Goal: Obtain resource: Download file/media

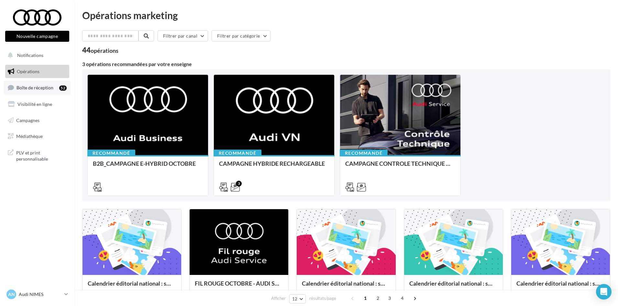
click at [50, 83] on link "Boîte de réception 52" at bounding box center [37, 88] width 67 height 14
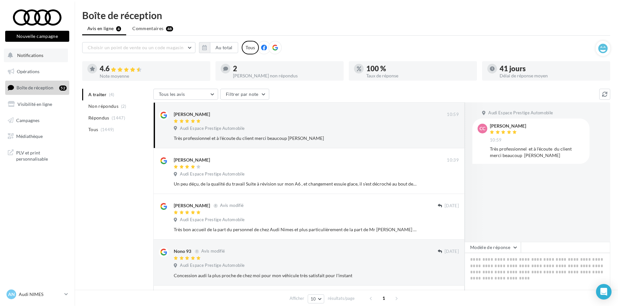
click at [26, 56] on span "Notifications" at bounding box center [30, 55] width 26 height 6
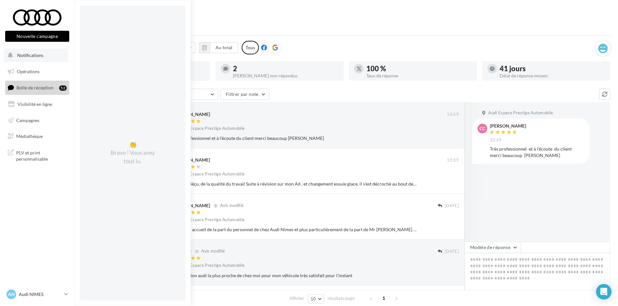
click at [26, 56] on span "Notifications" at bounding box center [30, 55] width 26 height 6
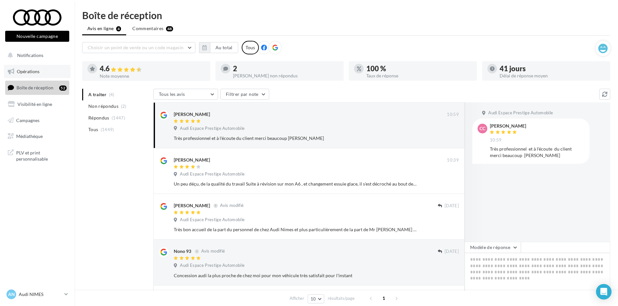
click at [27, 72] on span "Opérations" at bounding box center [28, 72] width 23 height 6
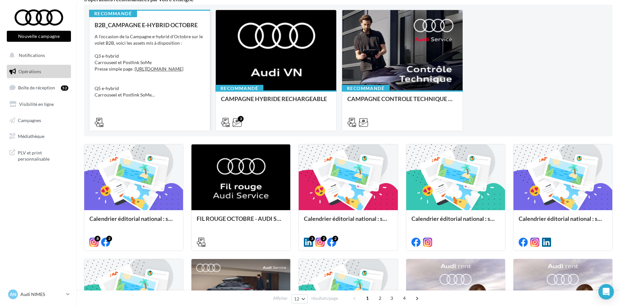
scroll to position [32, 0]
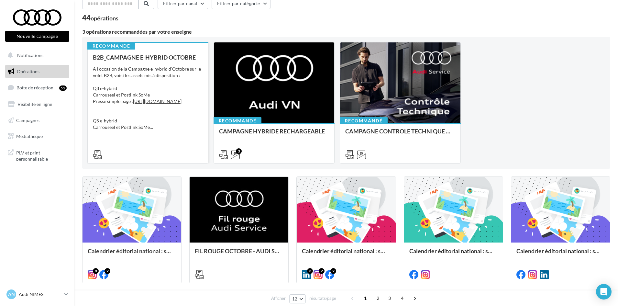
click at [164, 80] on div "A l'occasion de la Campagne e-hybrid d'Octobre sur le volet B2B, voici les asse…" at bounding box center [148, 98] width 110 height 65
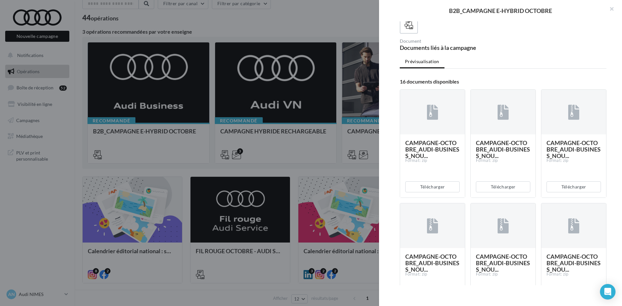
scroll to position [129, 0]
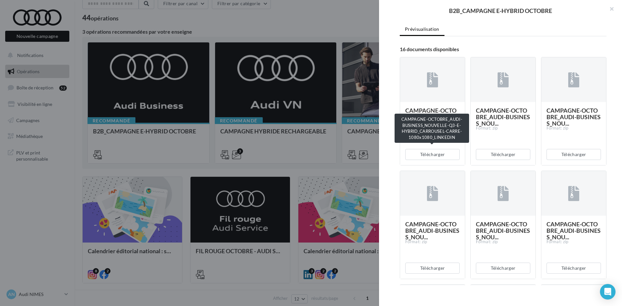
click at [438, 127] on span "CAMPAGNE-OCTOBRE_AUDI-BUSINESS_NOU..." at bounding box center [432, 117] width 54 height 20
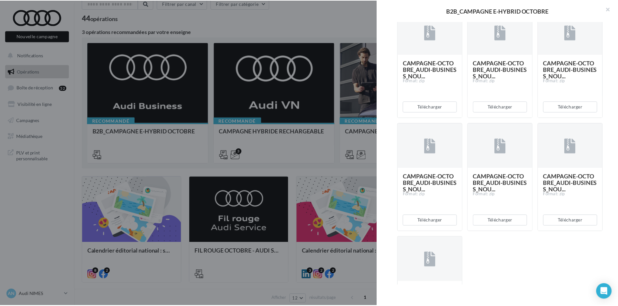
scroll to position [627, 0]
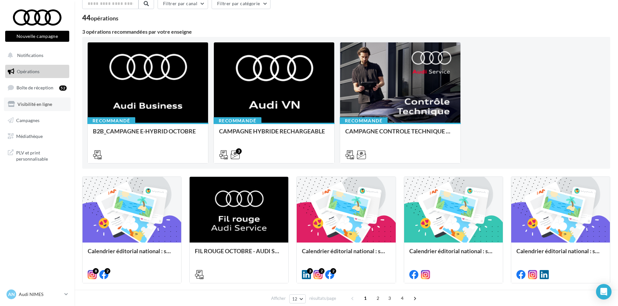
click at [41, 102] on span "Visibilité en ligne" at bounding box center [34, 104] width 35 height 6
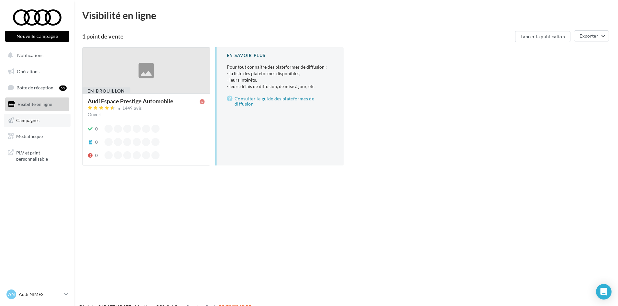
click at [43, 118] on link "Campagnes" at bounding box center [37, 121] width 67 height 14
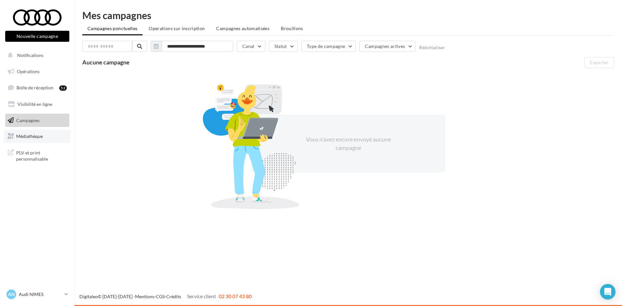
click at [28, 137] on span "Médiathèque" at bounding box center [29, 136] width 27 height 6
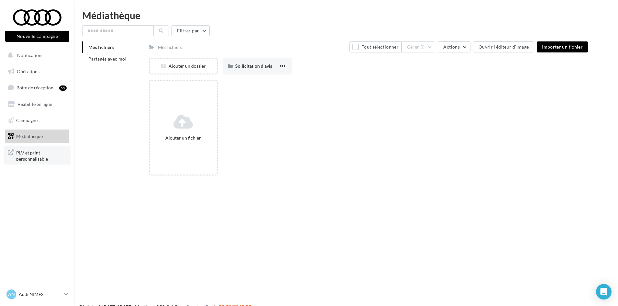
click at [25, 152] on span "PLV et print personnalisable" at bounding box center [41, 155] width 51 height 14
click at [39, 60] on button "Notifications" at bounding box center [36, 56] width 64 height 14
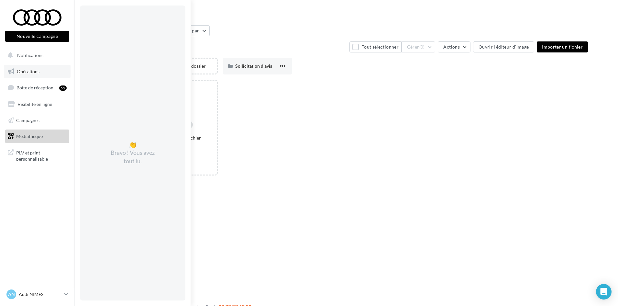
click at [28, 77] on link "Opérations" at bounding box center [37, 72] width 67 height 14
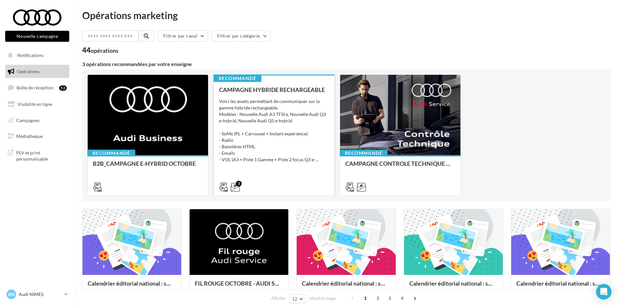
click at [263, 159] on div "Voici les assets permettant de communiquer sur la gamme hybride rechargeable. M…" at bounding box center [274, 130] width 110 height 65
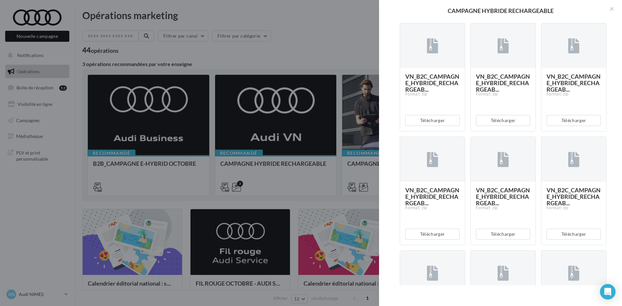
scroll to position [356, 0]
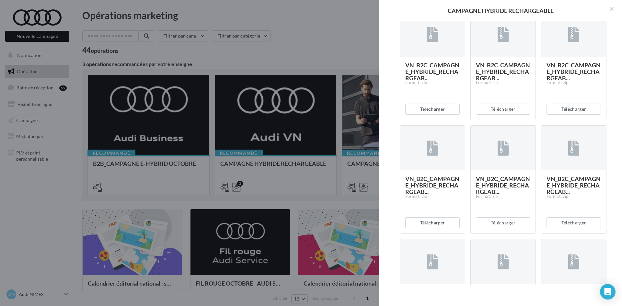
drag, startPoint x: 433, startPoint y: 108, endPoint x: 431, endPoint y: 100, distance: 8.3
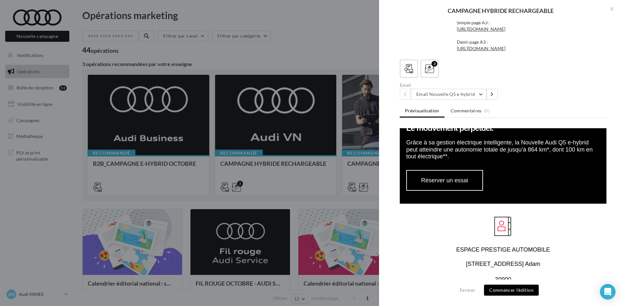
scroll to position [583, 0]
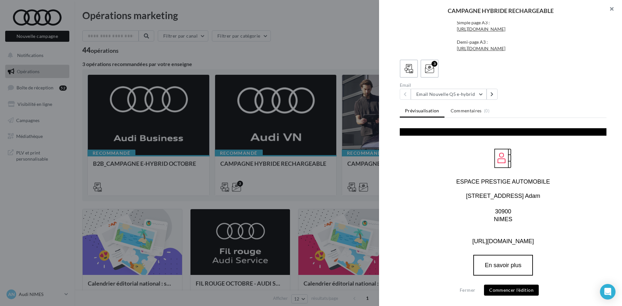
click at [616, 5] on button "button" at bounding box center [609, 9] width 26 height 19
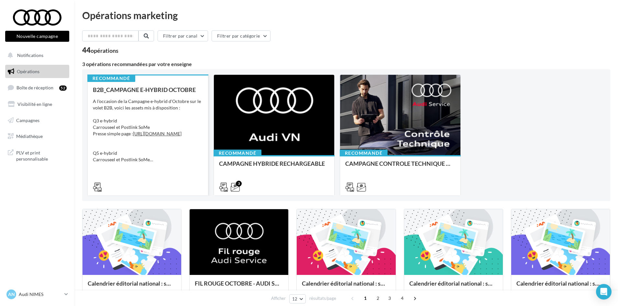
click at [162, 96] on div "B2B_CAMPAGNE E-HYBRID OCTOBRE A l'occasion de la Campagne e-hybrid d'Octobre su…" at bounding box center [148, 137] width 110 height 103
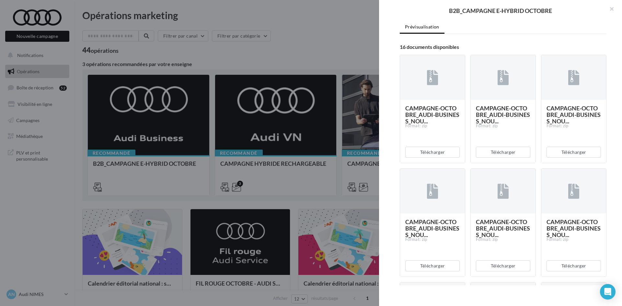
scroll to position [194, 0]
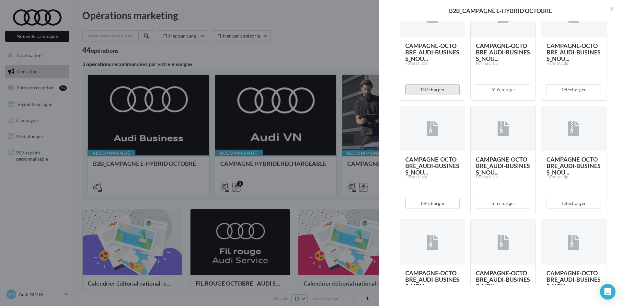
click at [441, 95] on button "Télécharger" at bounding box center [432, 89] width 54 height 11
drag, startPoint x: 517, startPoint y: 27, endPoint x: 517, endPoint y: 30, distance: 3.3
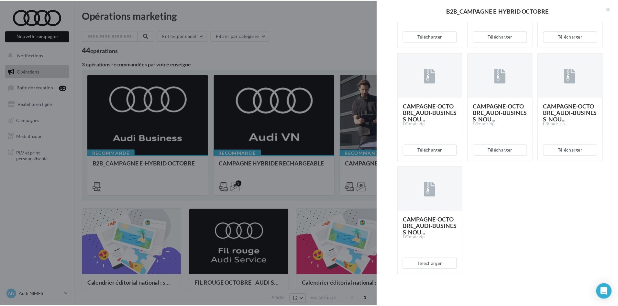
scroll to position [627, 0]
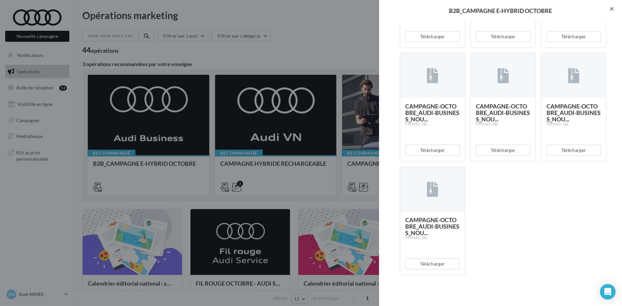
click at [609, 9] on button "button" at bounding box center [609, 9] width 26 height 19
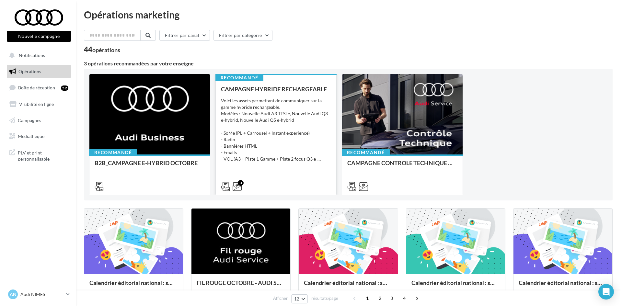
scroll to position [0, 0]
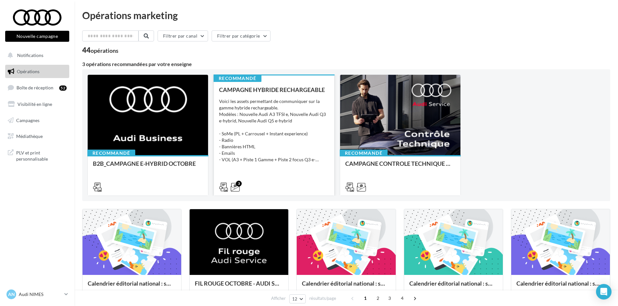
click at [280, 149] on div "Voici les assets permettant de communiquer sur la gamme hybride rechargeable. M…" at bounding box center [274, 130] width 110 height 65
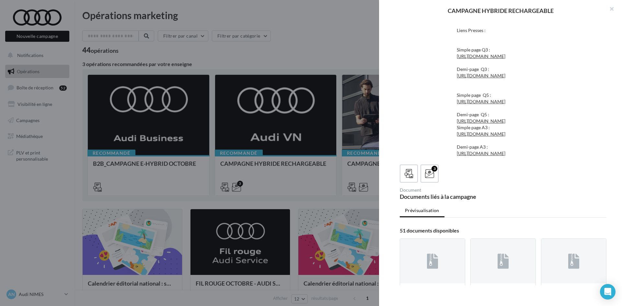
scroll to position [227, 0]
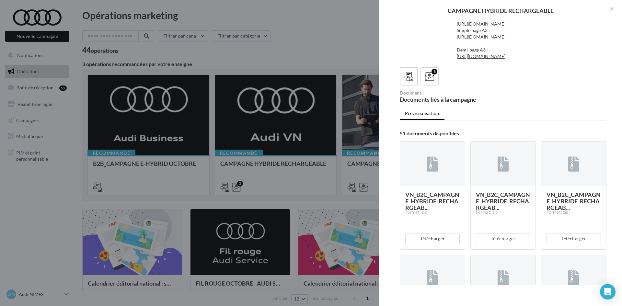
click at [470, 7] on link "[URL][DOMAIN_NAME]" at bounding box center [480, 5] width 49 height 6
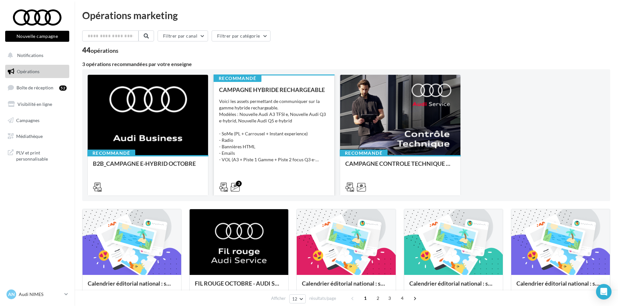
click at [302, 127] on div "Voici les assets permettant de communiquer sur la gamme hybride rechargeable. M…" at bounding box center [274, 130] width 110 height 65
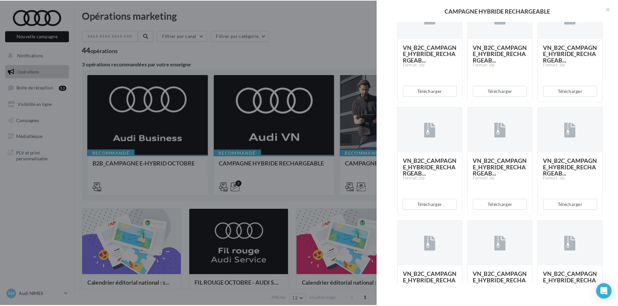
scroll to position [430, 0]
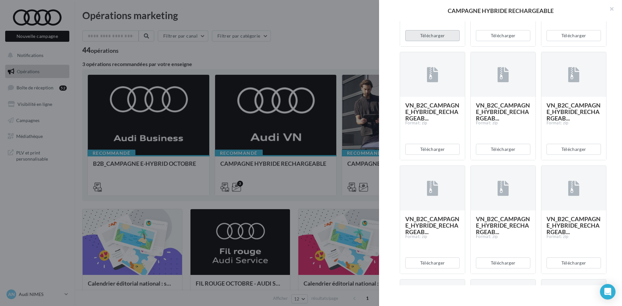
click at [432, 41] on button "Télécharger" at bounding box center [432, 35] width 54 height 11
click at [606, 9] on button "button" at bounding box center [609, 9] width 26 height 19
